Goal: Transaction & Acquisition: Purchase product/service

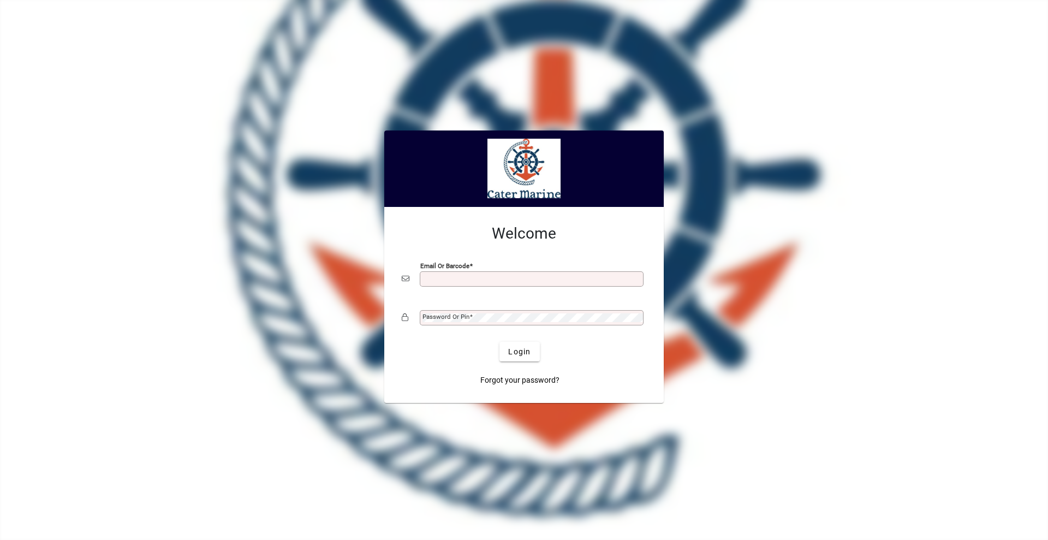
click at [487, 279] on input "Email or Barcode" at bounding box center [532, 279] width 221 height 9
type input "**********"
click at [499, 342] on button "Login" at bounding box center [519, 352] width 40 height 20
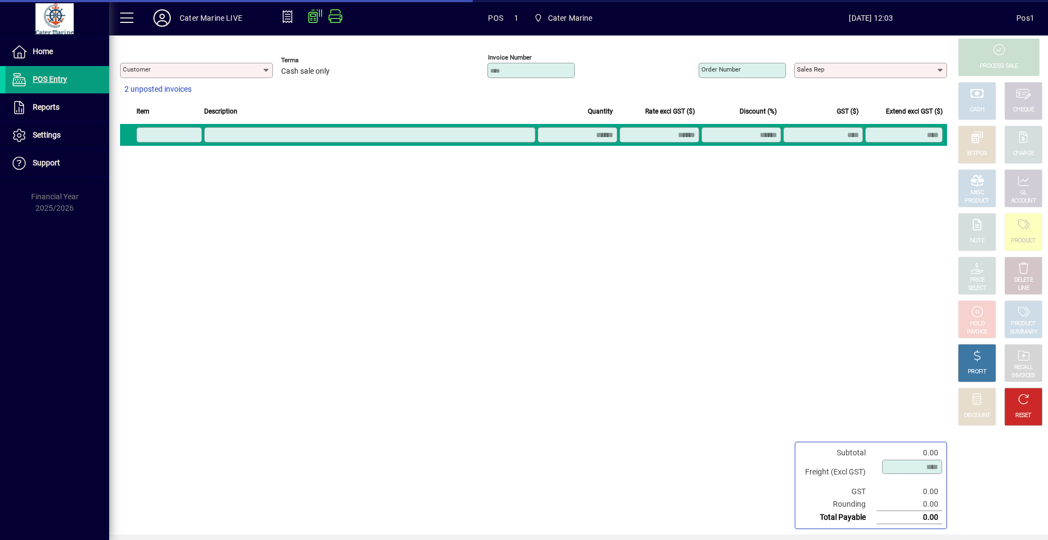
type input "**********"
